Goal: Find specific page/section: Find specific page/section

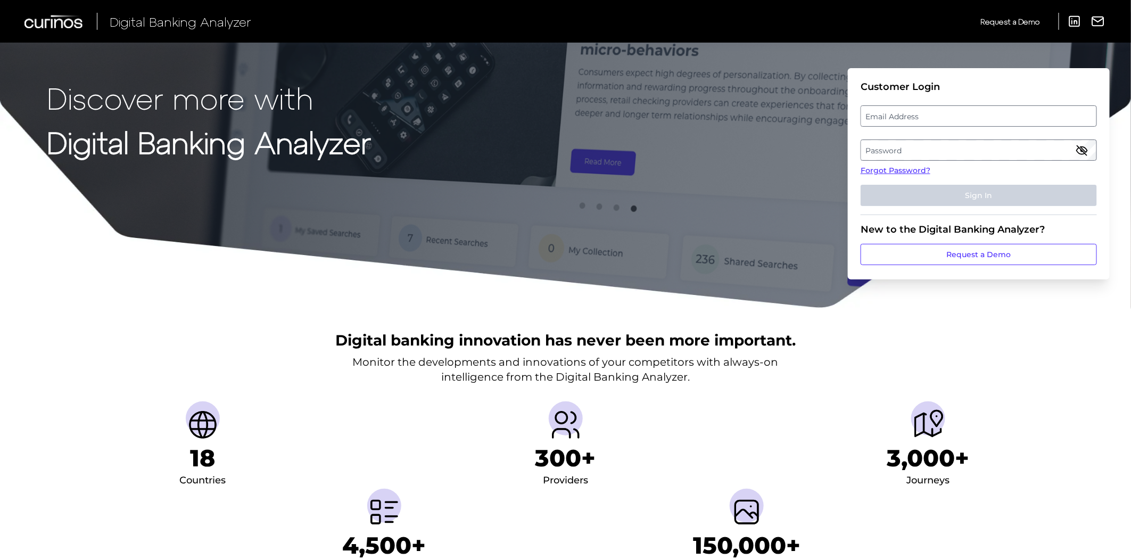
click at [991, 124] on label "Email Address" at bounding box center [978, 115] width 235 height 19
click at [991, 124] on input "email" at bounding box center [978, 115] width 236 height 21
click at [989, 119] on input "Email Address" at bounding box center [978, 115] width 236 height 21
type input "[PERSON_NAME][EMAIL_ADDRESS][PERSON_NAME][PERSON_NAME][DOMAIN_NAME]"
click at [936, 153] on label "Password" at bounding box center [978, 149] width 235 height 19
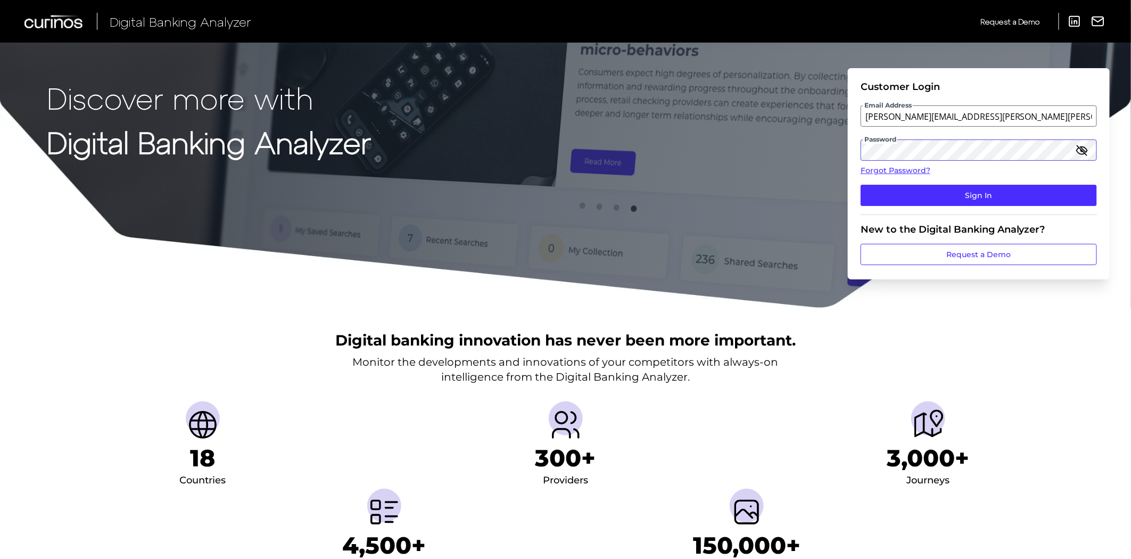
click at [860, 185] on button "Sign In" at bounding box center [978, 195] width 236 height 21
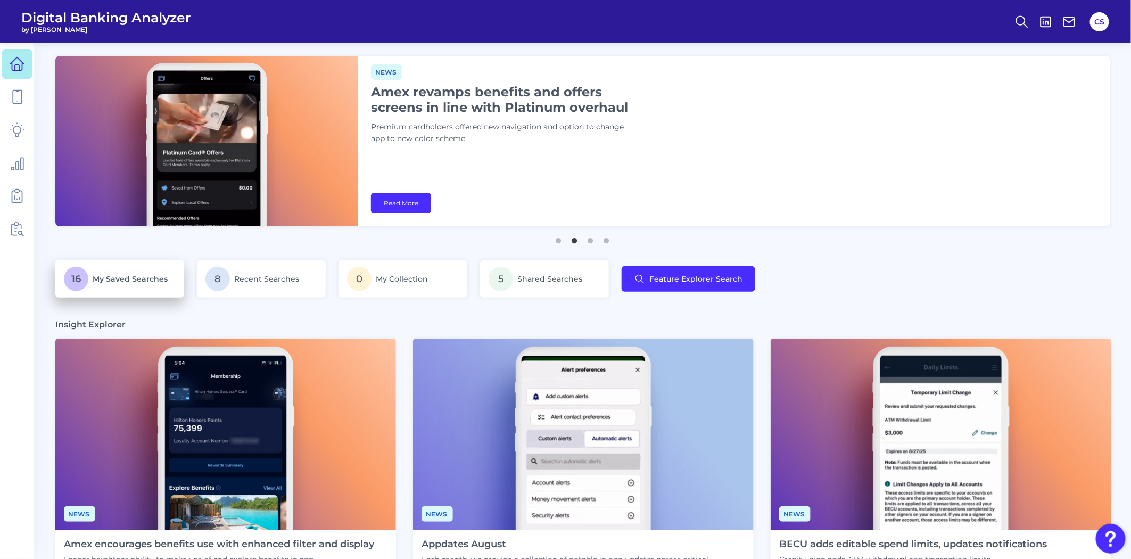
click at [140, 261] on link "16 My Saved Searches" at bounding box center [119, 278] width 129 height 37
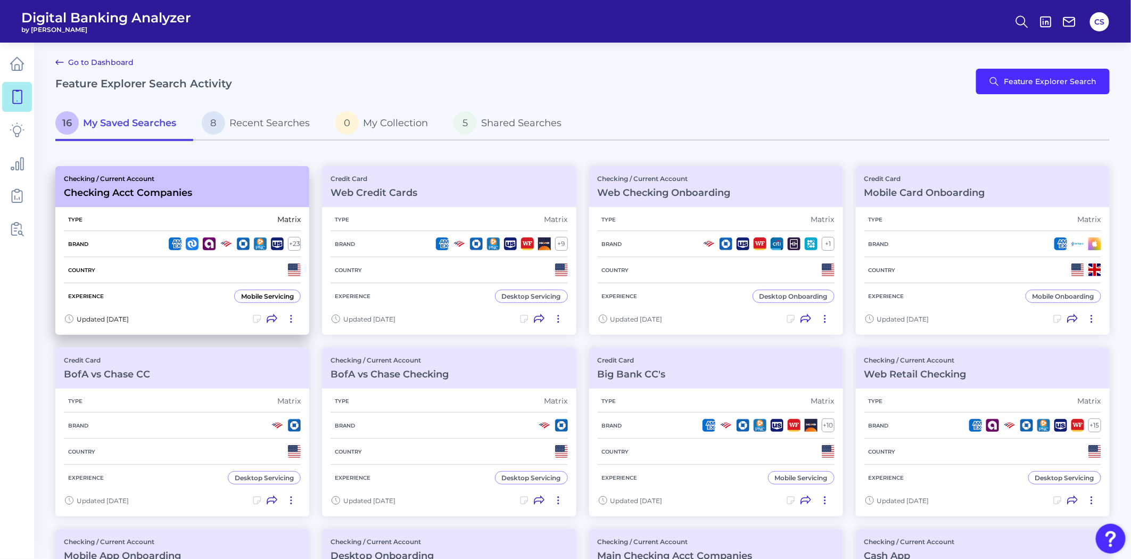
click at [134, 253] on div "Brand + 23" at bounding box center [182, 244] width 237 height 26
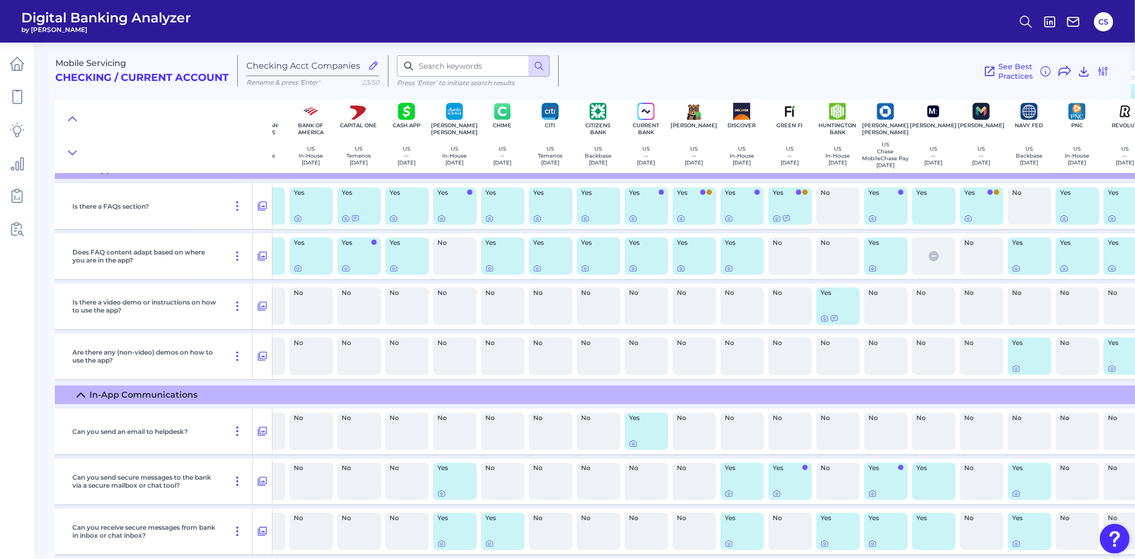
scroll to position [16520, 81]
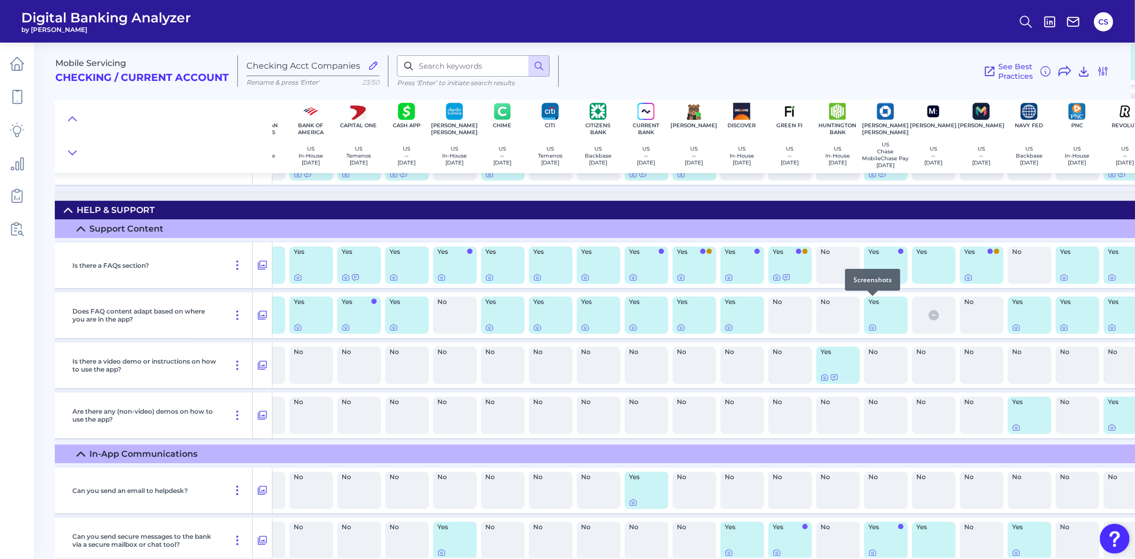
click at [874, 281] on icon at bounding box center [872, 277] width 9 height 9
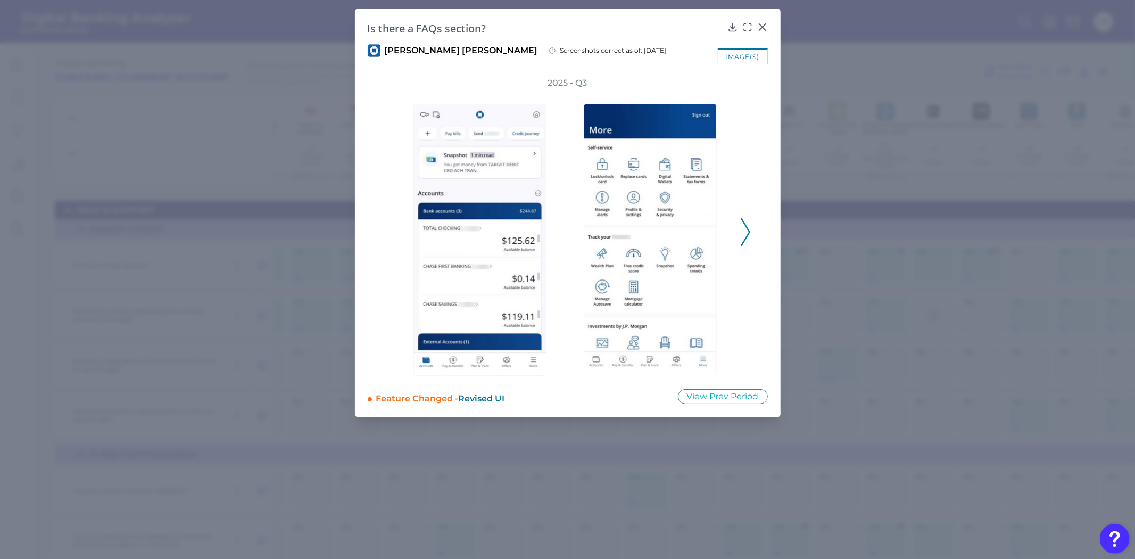
click at [747, 238] on icon at bounding box center [746, 232] width 10 height 29
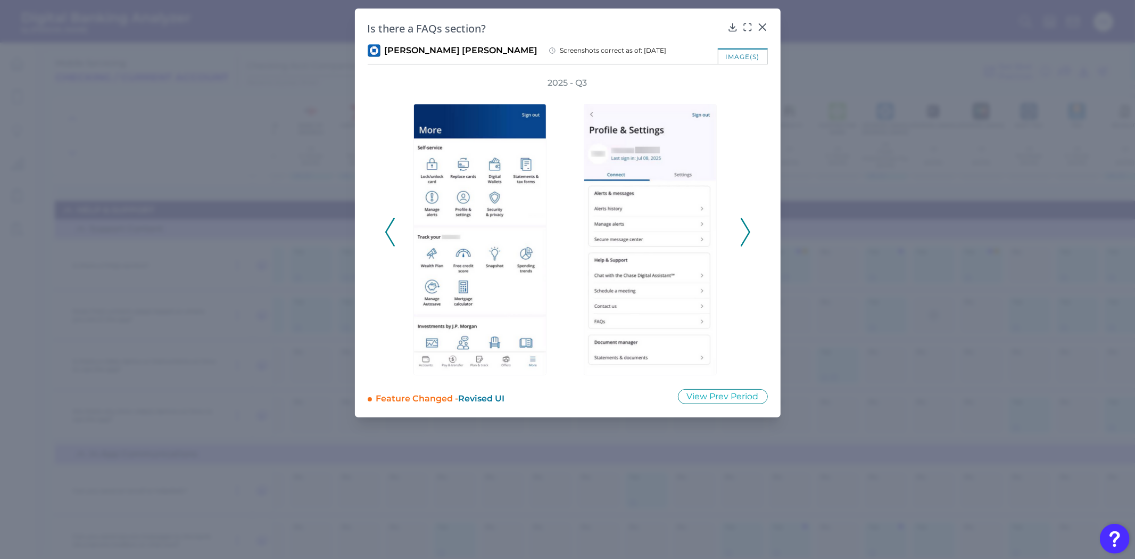
click at [747, 238] on icon at bounding box center [746, 232] width 10 height 29
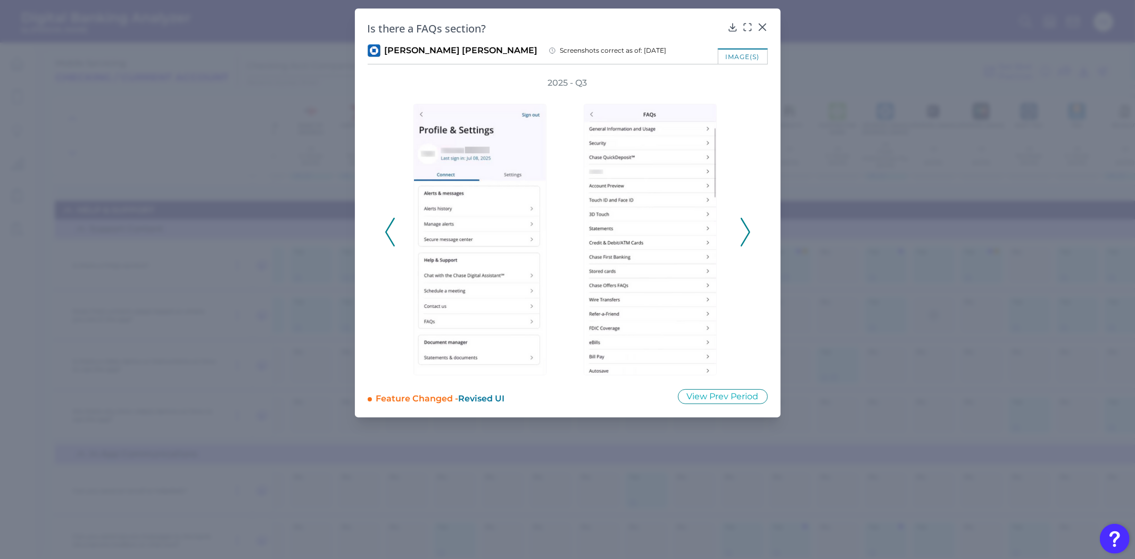
click at [747, 238] on icon at bounding box center [746, 232] width 10 height 29
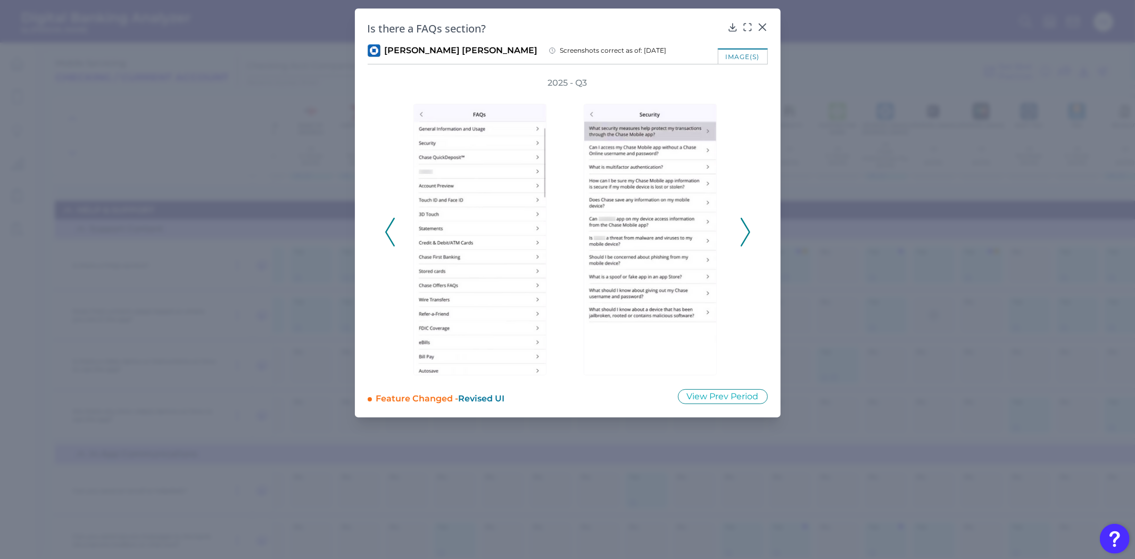
click at [747, 238] on icon at bounding box center [746, 232] width 10 height 29
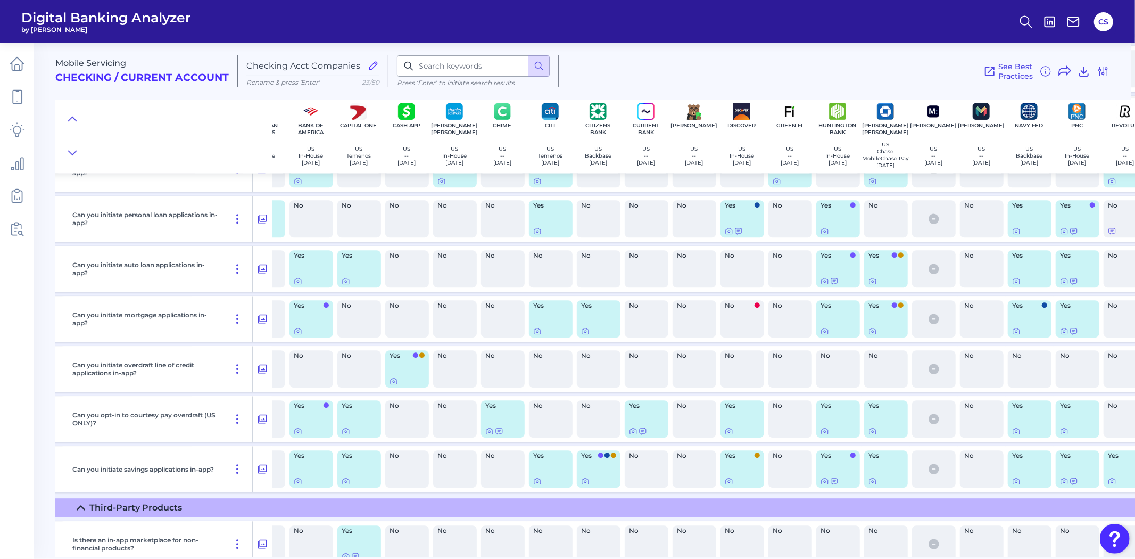
scroll to position [15810, 81]
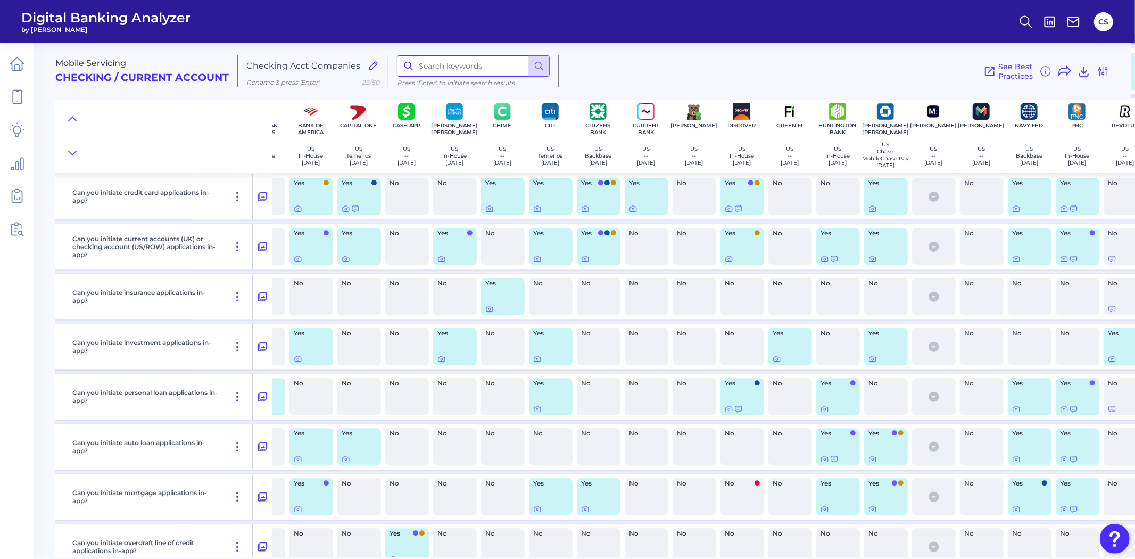
click at [481, 68] on input at bounding box center [473, 65] width 153 height 21
type input "secur"
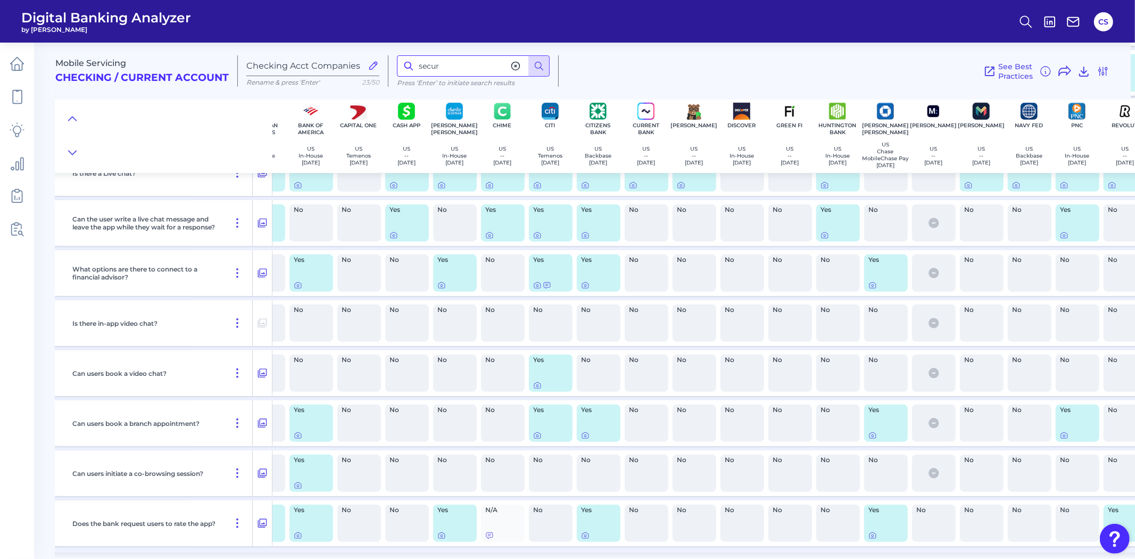
scroll to position [17584, 81]
